Goal: Complete application form

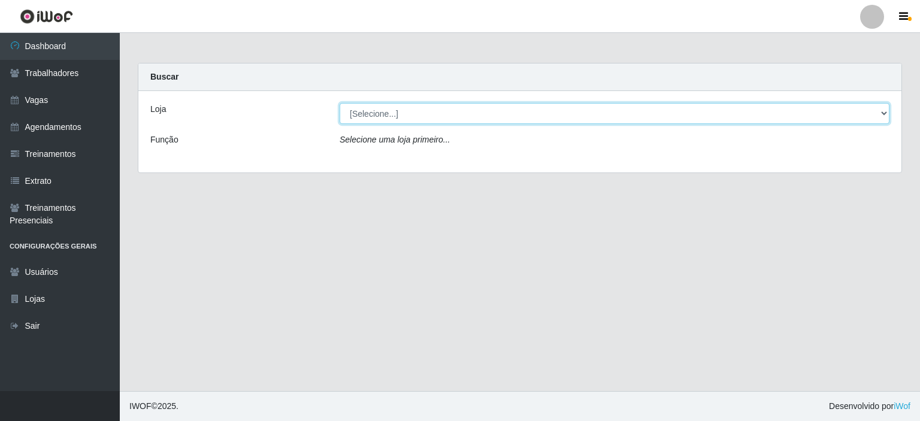
click at [423, 111] on select "[Selecione...] [PERSON_NAME]" at bounding box center [615, 113] width 550 height 21
select select "430"
click at [340, 103] on select "[Selecione...] [PERSON_NAME]" at bounding box center [615, 113] width 550 height 21
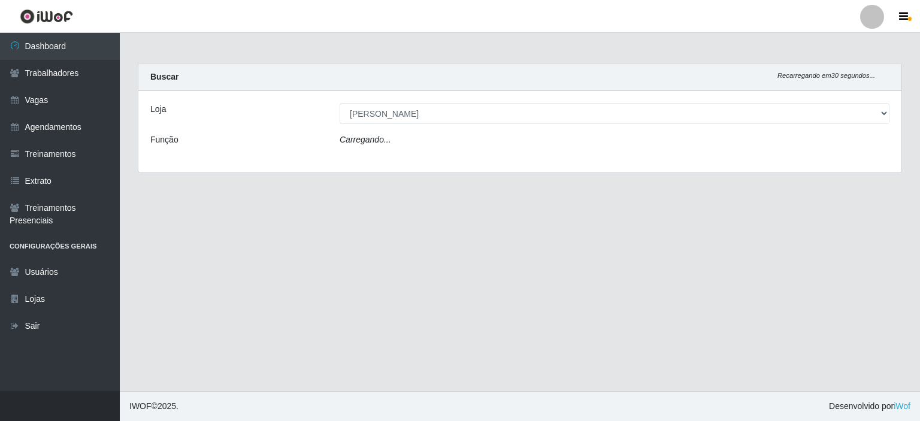
click at [399, 146] on div "Carregando..." at bounding box center [615, 142] width 568 height 17
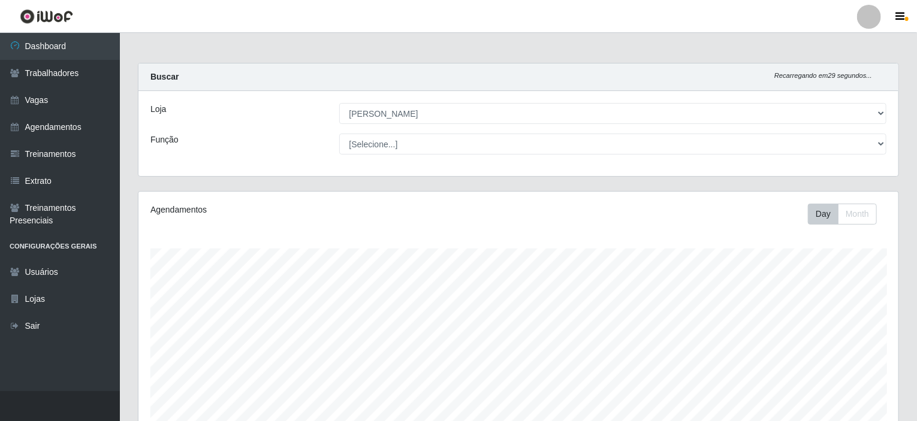
scroll to position [249, 760]
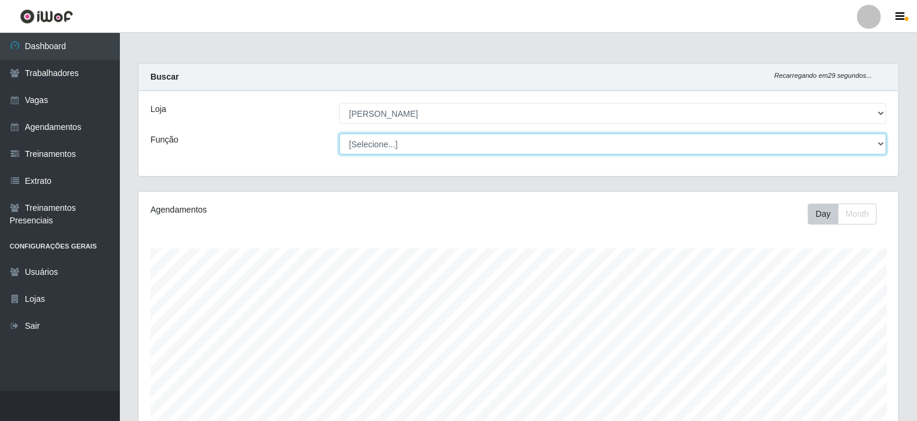
click at [405, 141] on select "[Selecione...] Auxiliar de Estacionamento Auxiliar de Estacionamento + Auxiliar…" at bounding box center [613, 144] width 548 height 21
click at [339, 134] on select "[Selecione...] Auxiliar de Estacionamento Auxiliar de Estacionamento + Auxiliar…" at bounding box center [613, 144] width 548 height 21
click at [393, 138] on select "[Selecione...] Auxiliar de Estacionamento Auxiliar de Estacionamento + Auxiliar…" at bounding box center [613, 144] width 548 height 21
select select "1"
click at [339, 134] on select "[Selecione...] Auxiliar de Estacionamento Auxiliar de Estacionamento + Auxiliar…" at bounding box center [613, 144] width 548 height 21
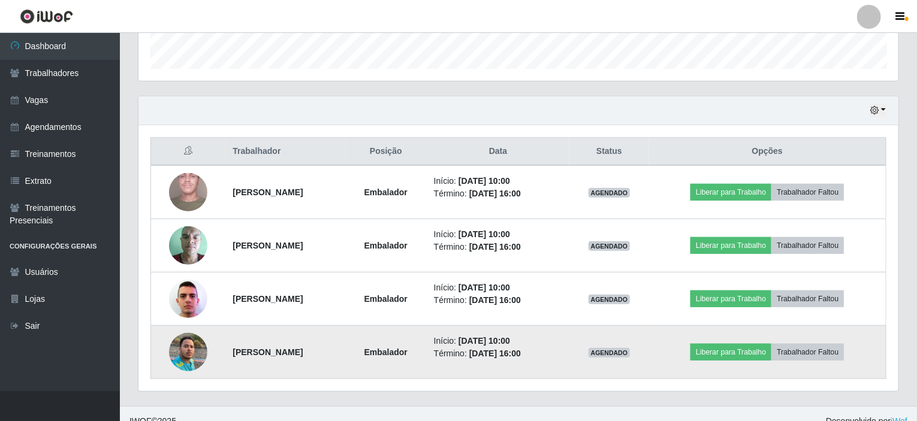
scroll to position [371, 0]
